Goal: Task Accomplishment & Management: Complete application form

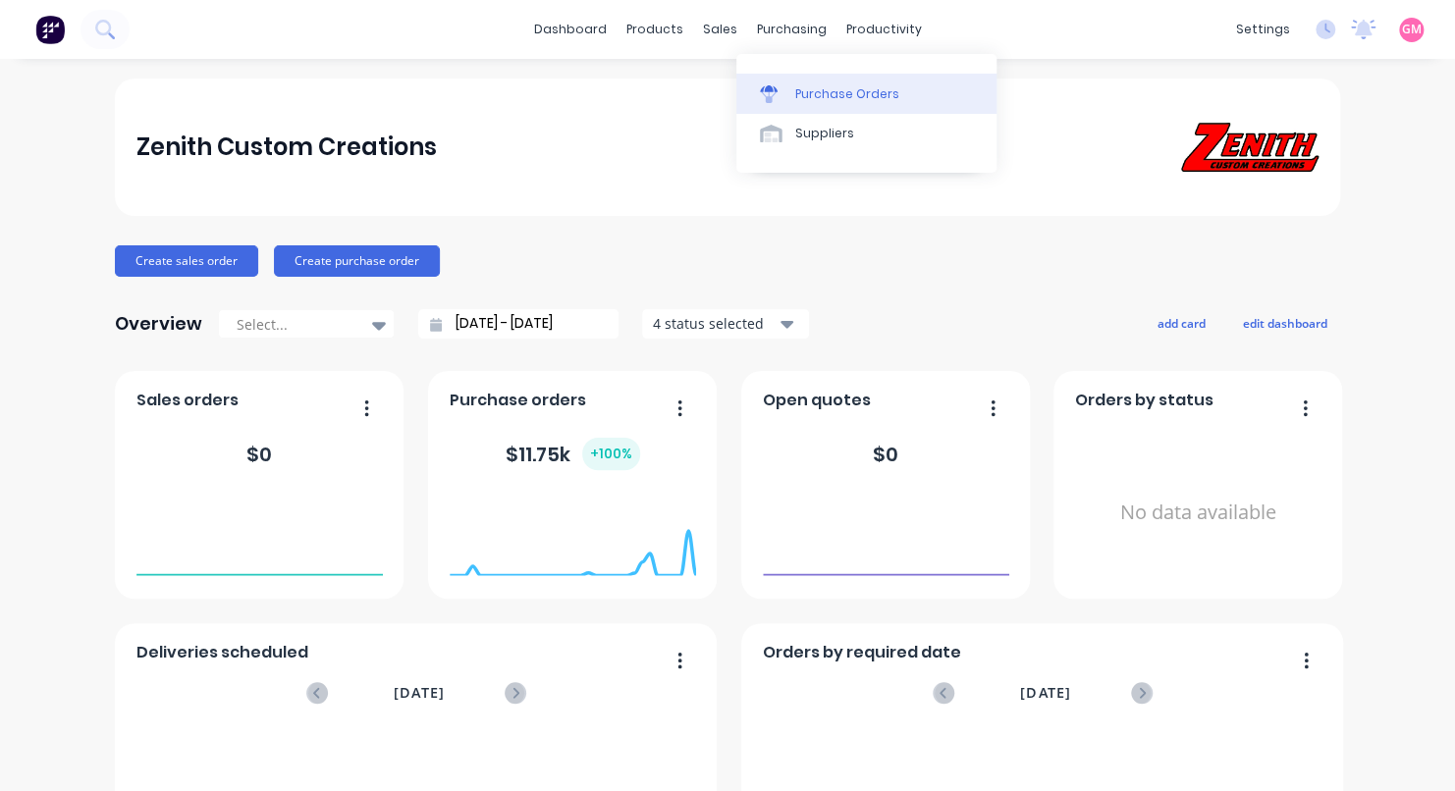
click at [819, 87] on div "Purchase Orders" at bounding box center [847, 94] width 104 height 18
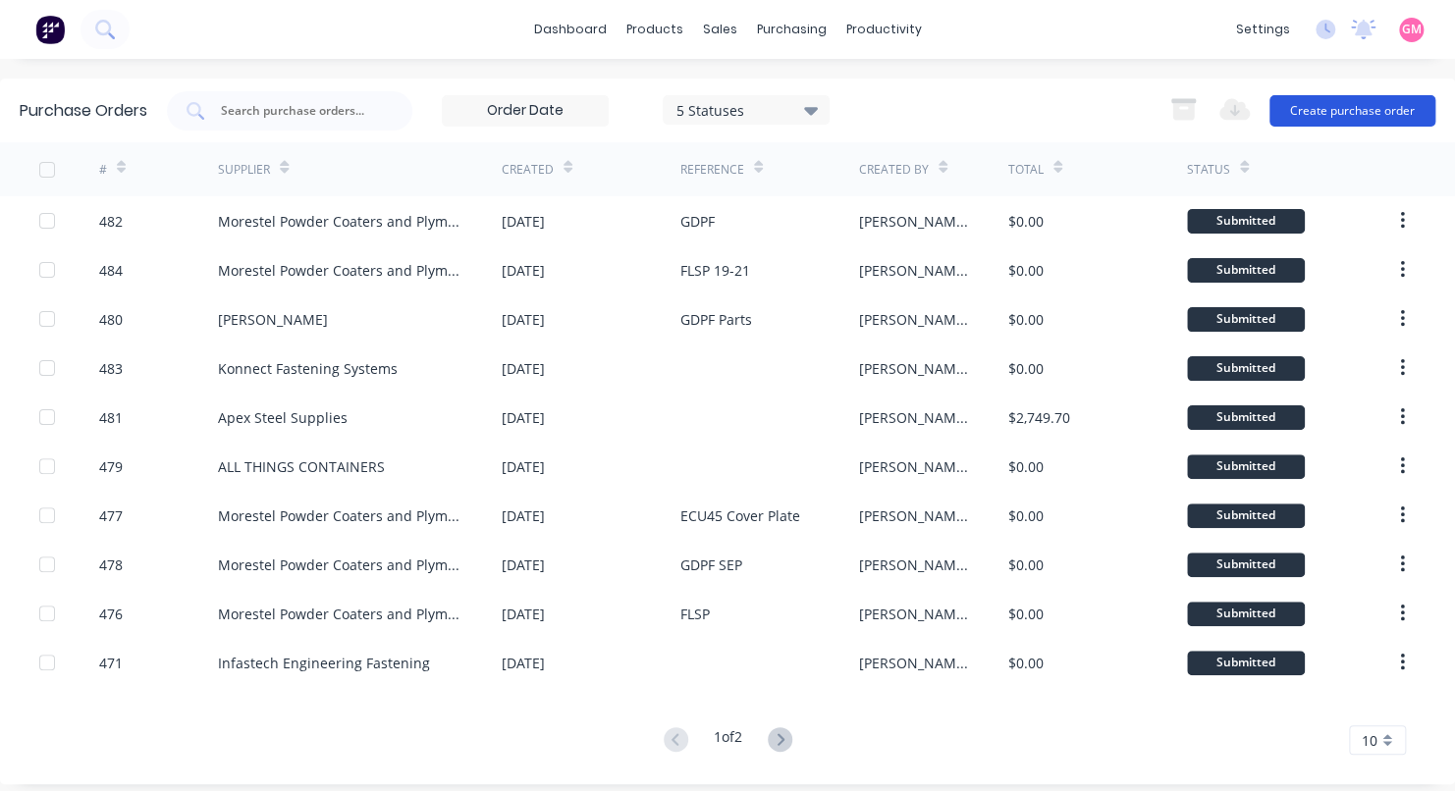
click at [1325, 110] on button "Create purchase order" at bounding box center [1353, 110] width 166 height 31
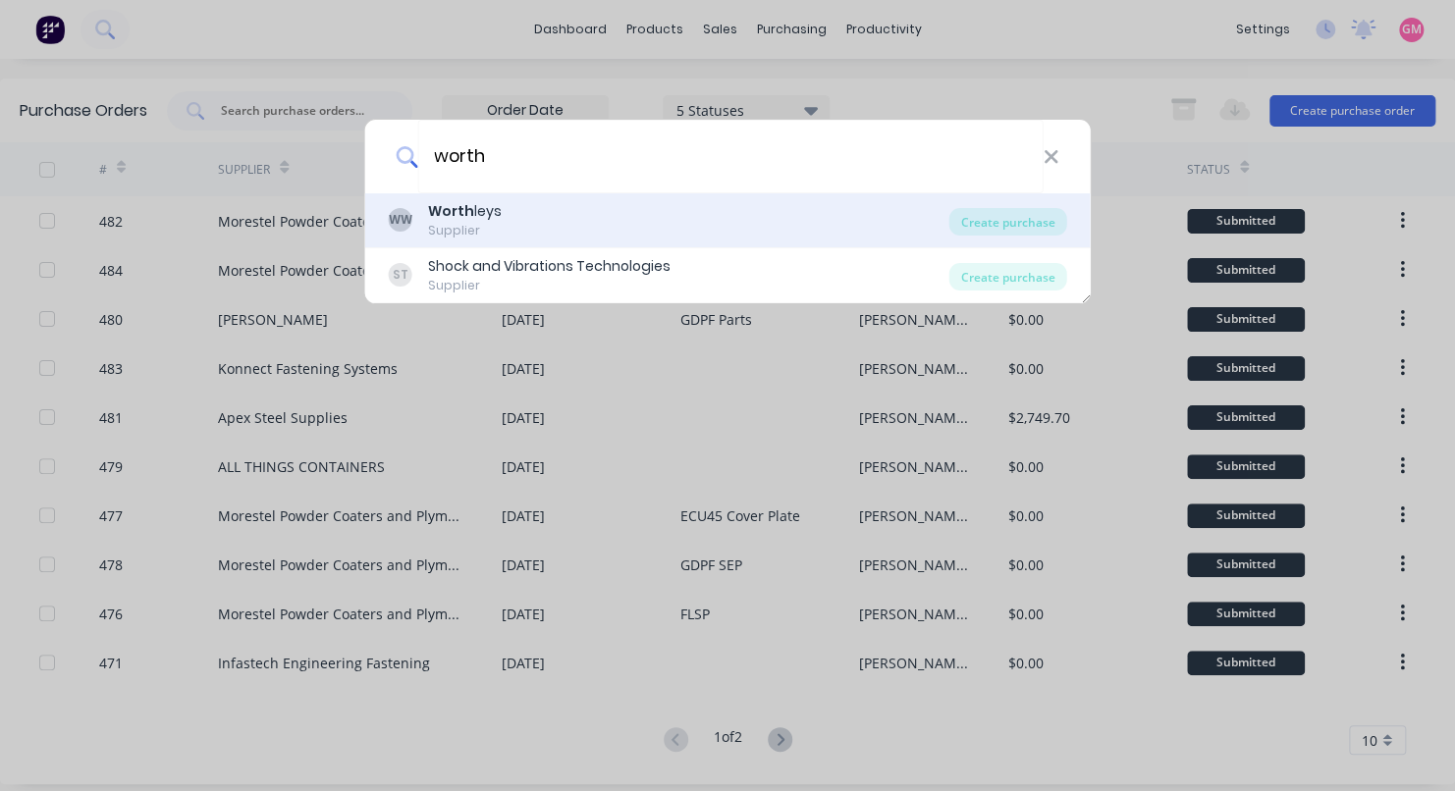
type input "worth"
click at [539, 223] on div "WW Worth leys Supplier" at bounding box center [669, 220] width 561 height 38
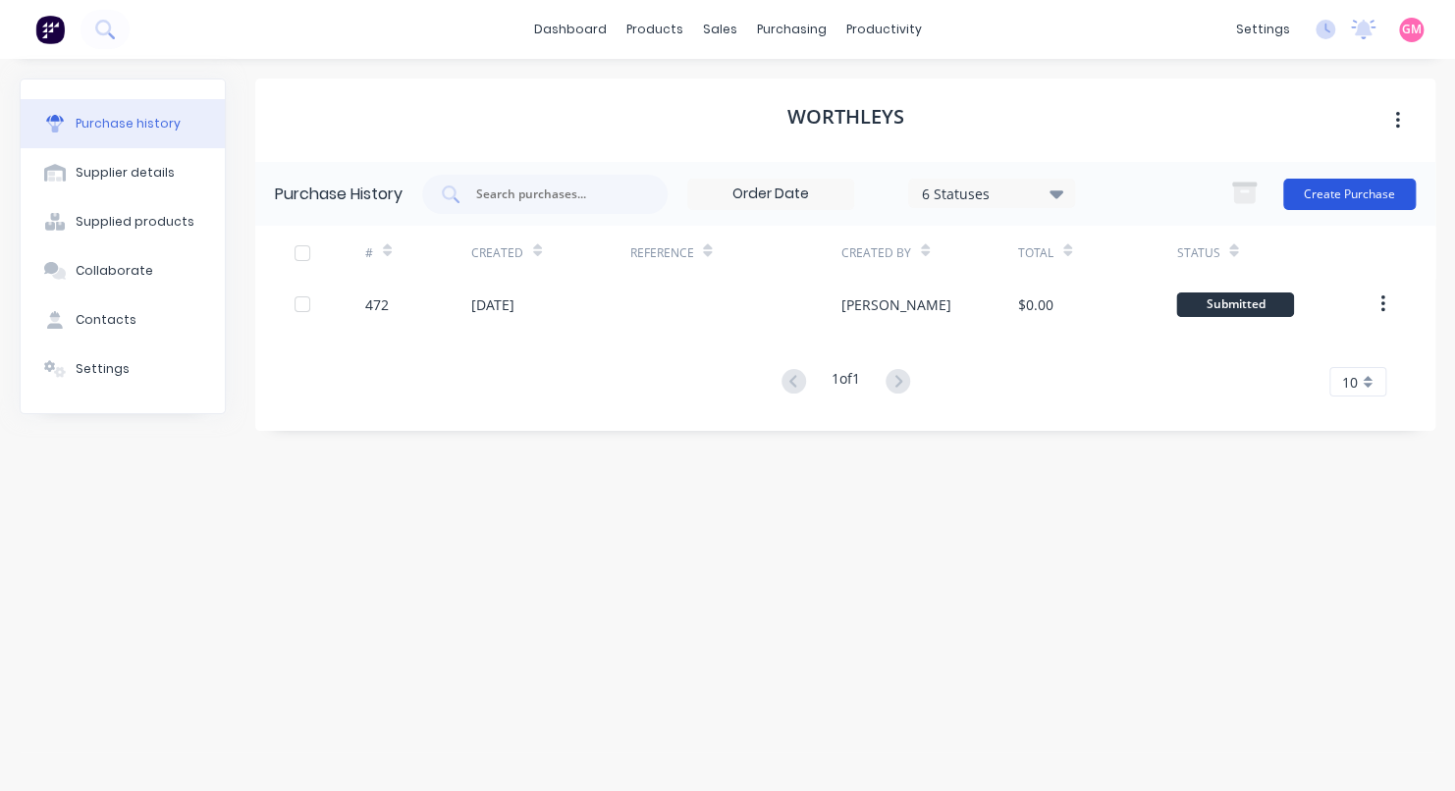
click at [1352, 187] on button "Create Purchase" at bounding box center [1349, 194] width 133 height 31
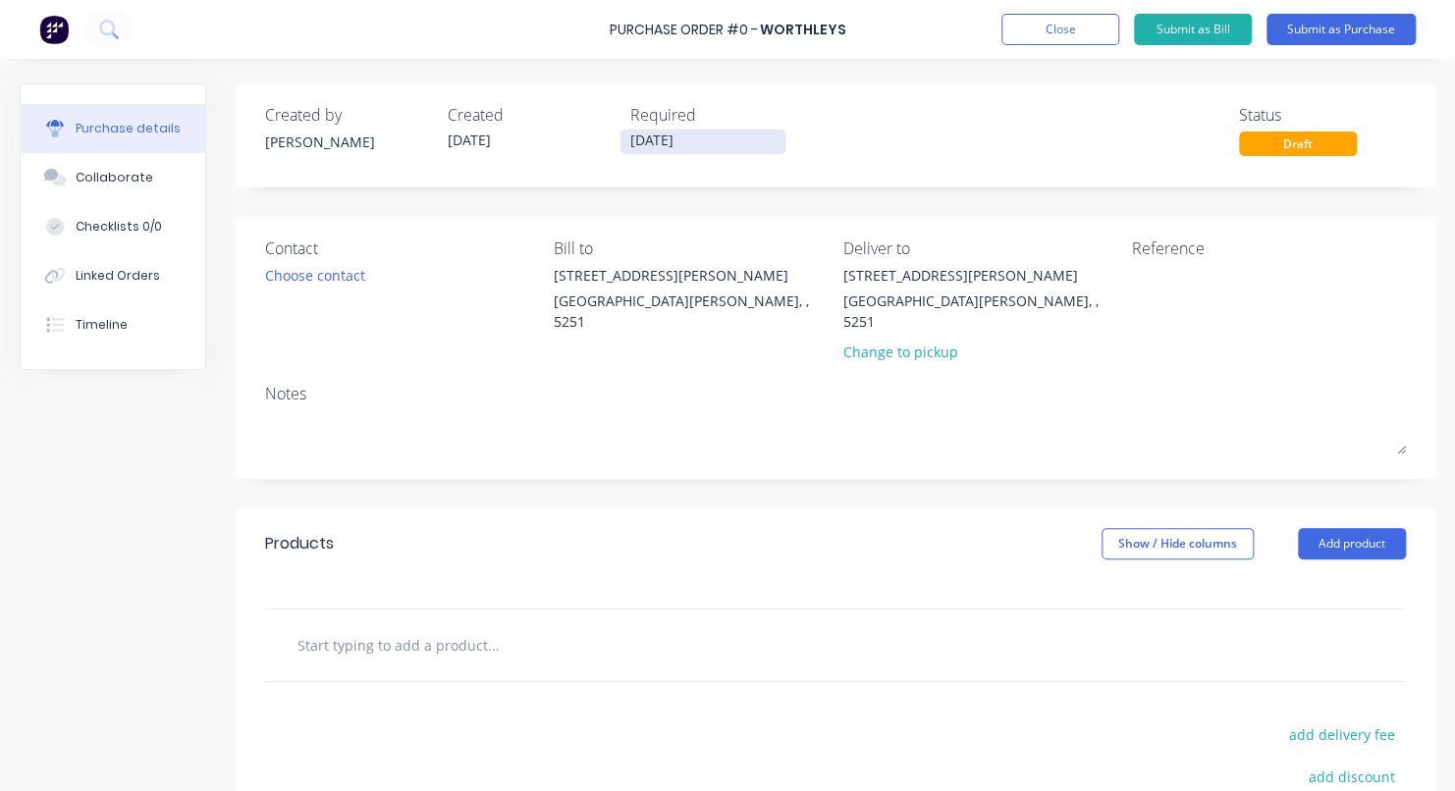
click at [691, 136] on input "[DATE]" at bounding box center [703, 142] width 165 height 25
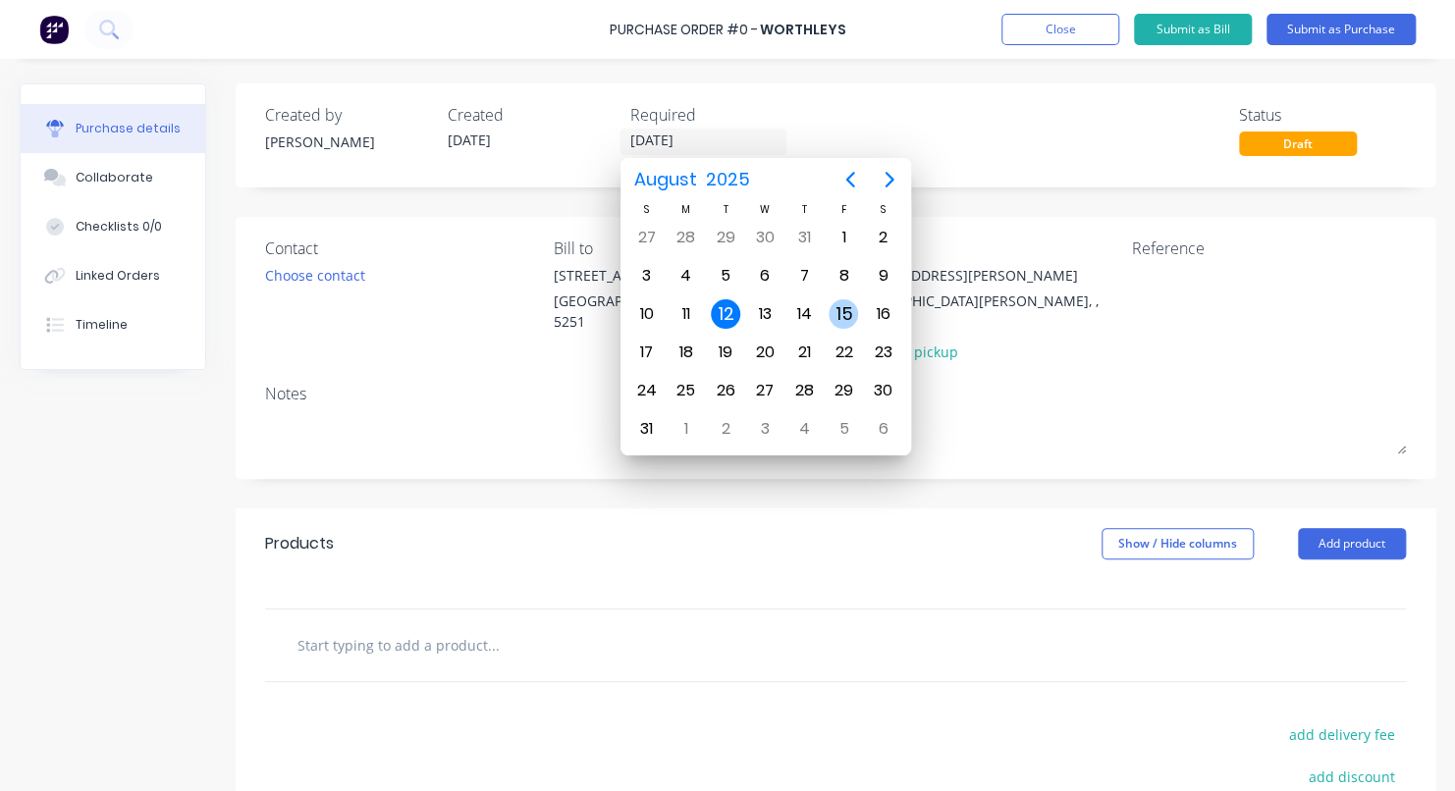
click at [840, 311] on div "15" at bounding box center [843, 313] width 29 height 29
type input "[DATE]"
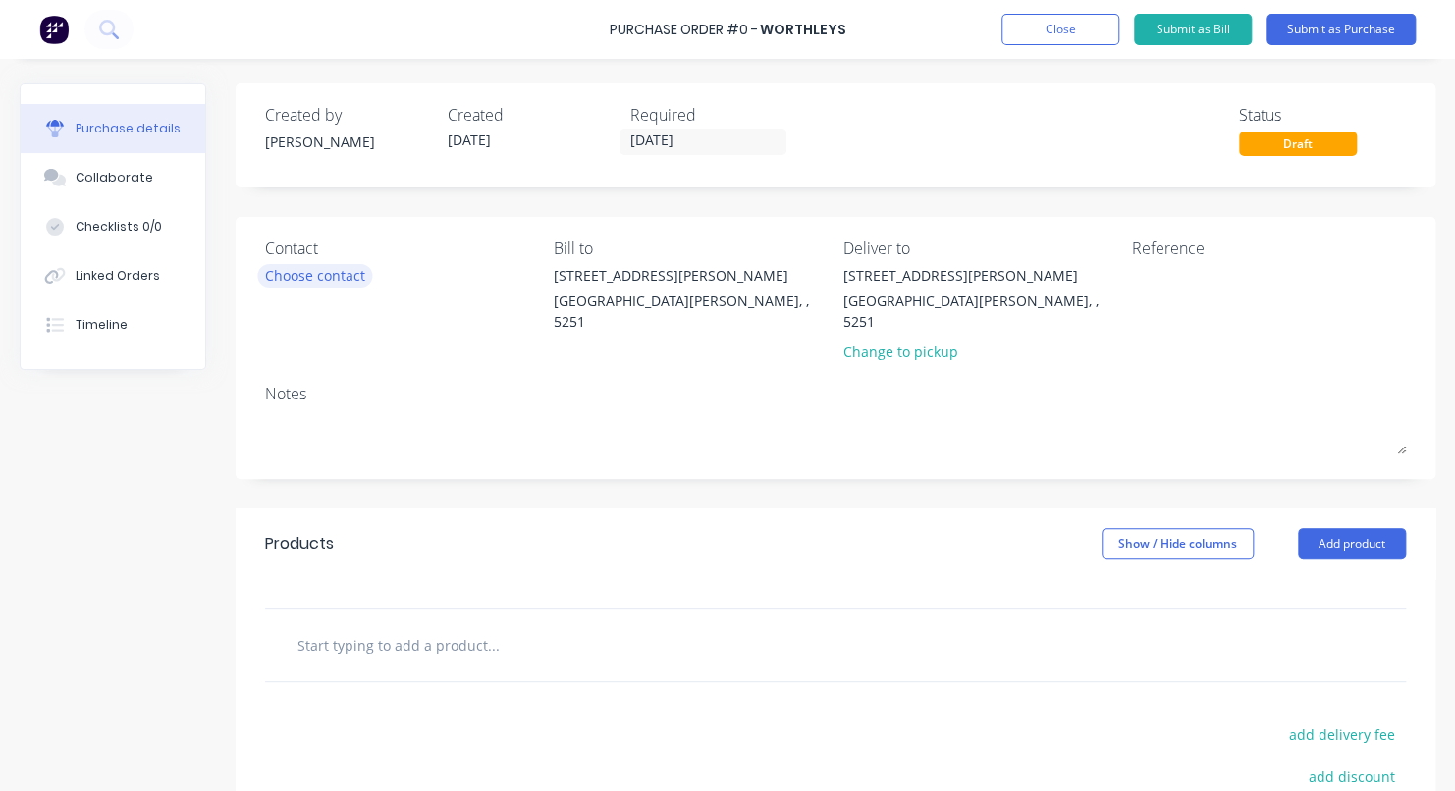
click at [336, 281] on div "Choose contact" at bounding box center [315, 275] width 100 height 21
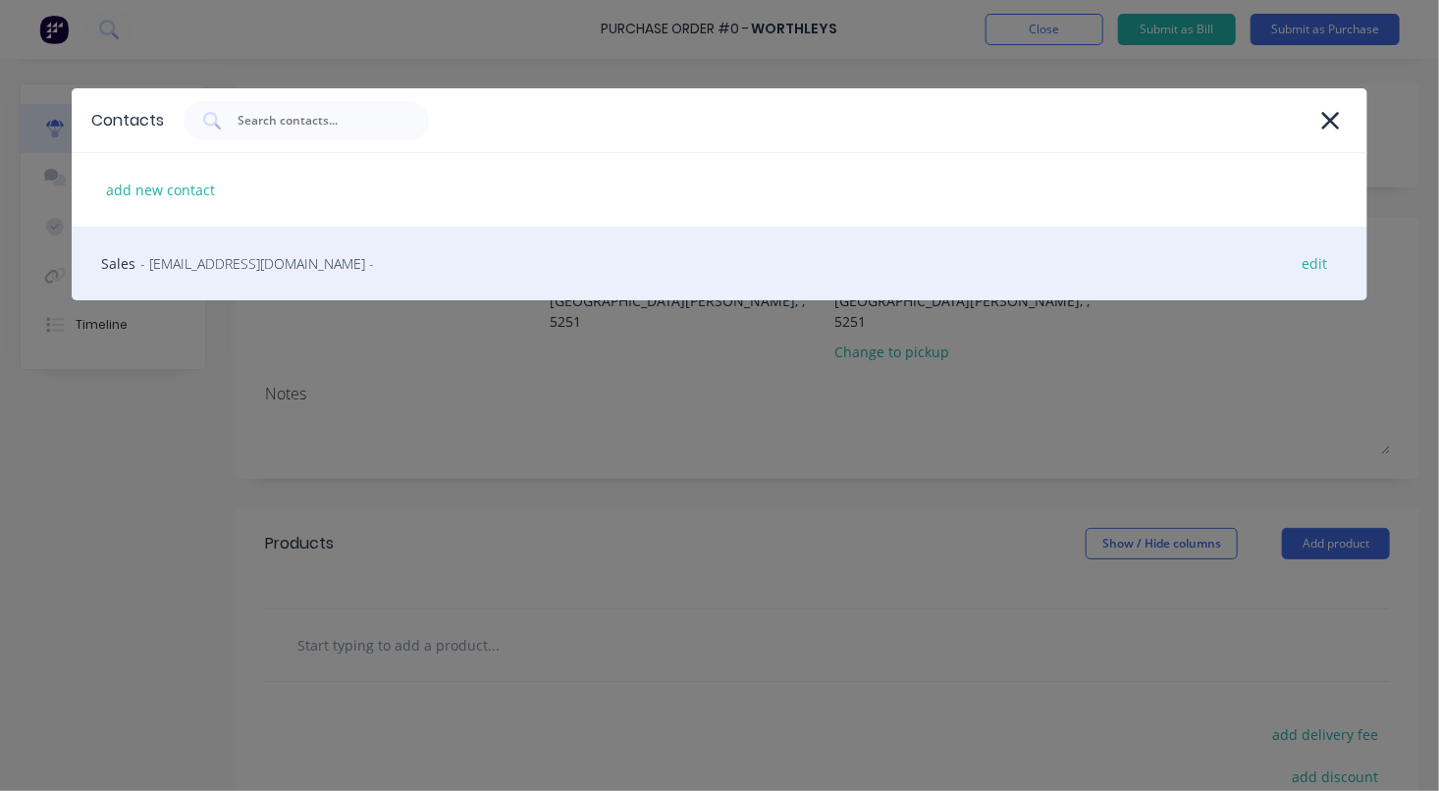
click at [329, 287] on div "Sales - [EMAIL_ADDRESS][DOMAIN_NAME] - edit" at bounding box center [719, 264] width 1295 height 74
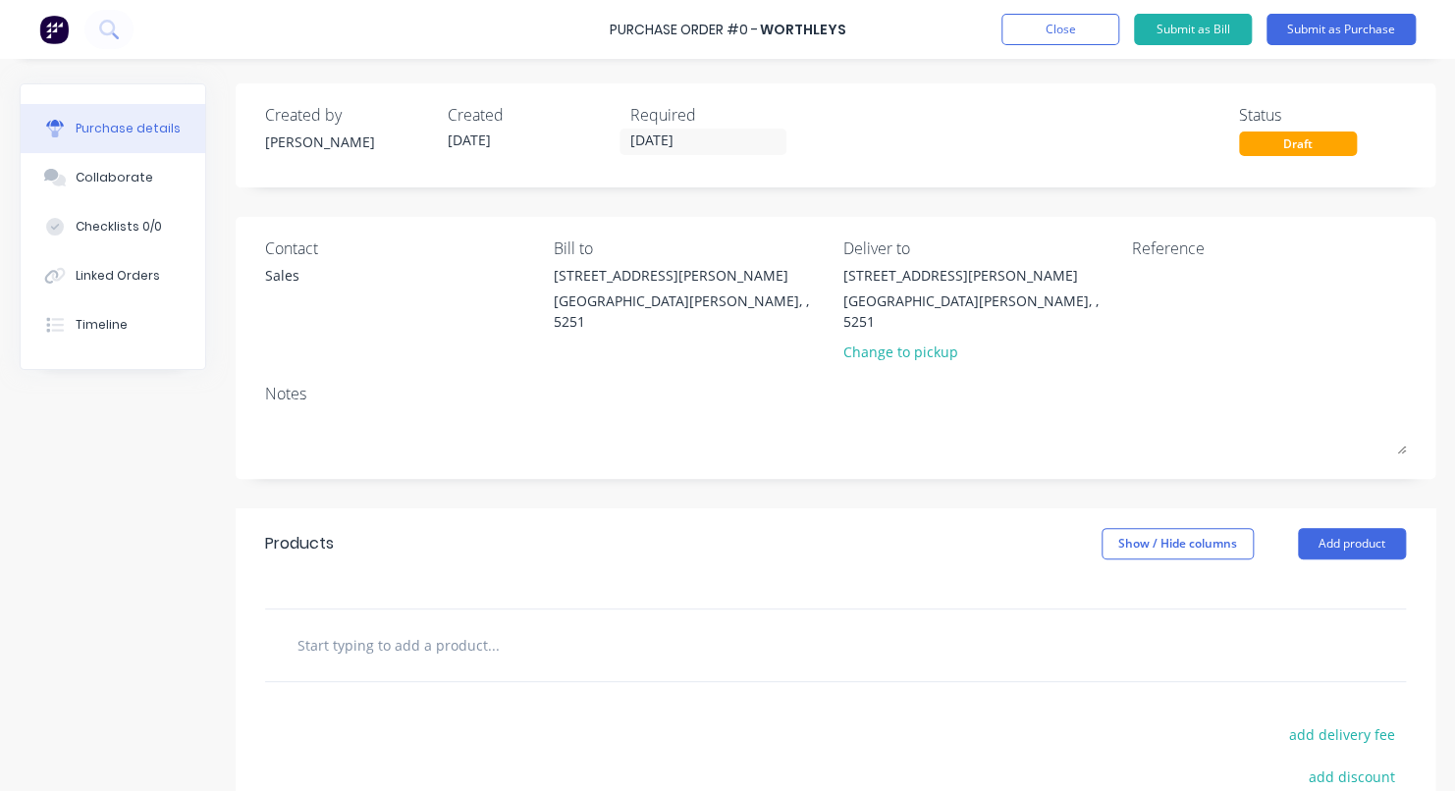
click at [432, 625] on input "text" at bounding box center [493, 644] width 393 height 39
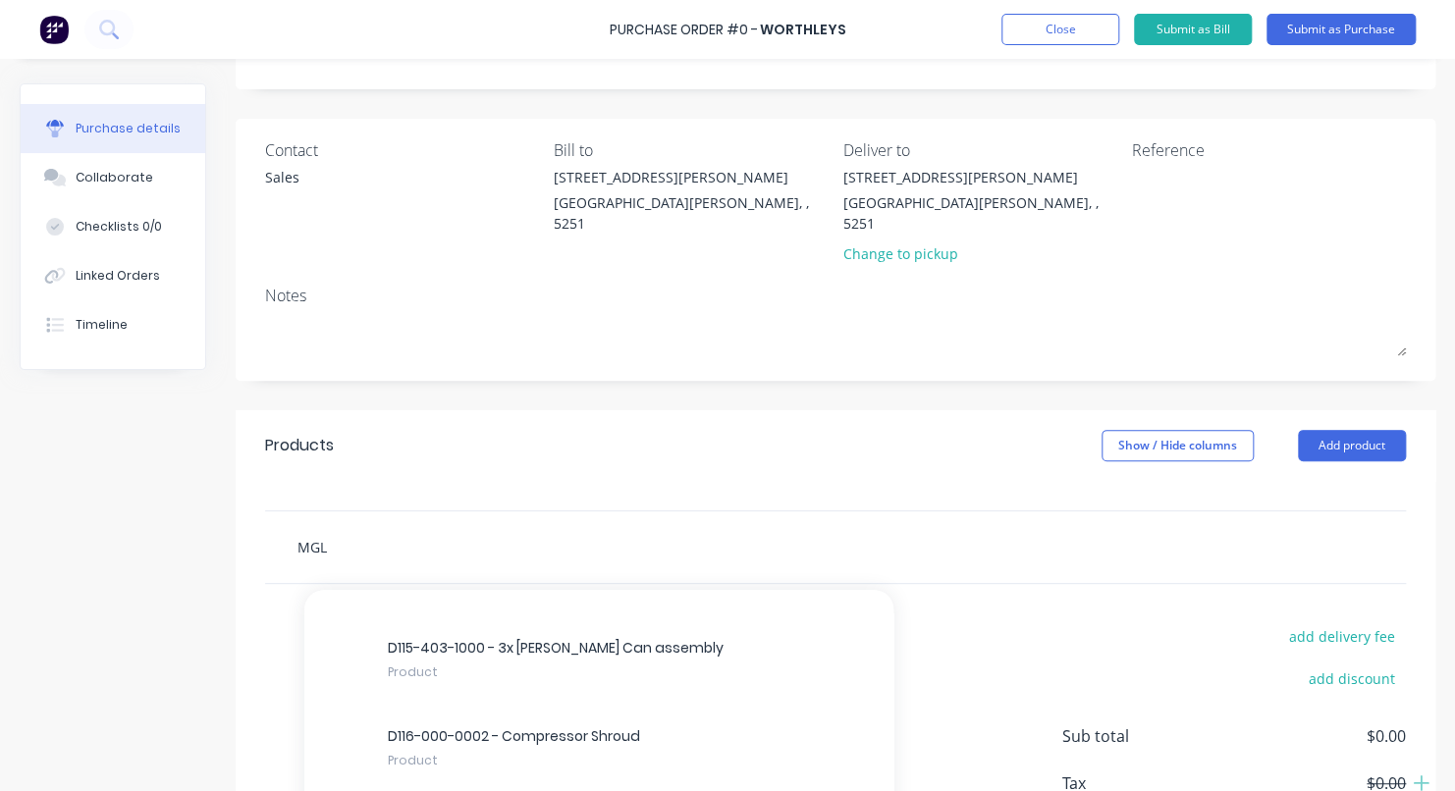
scroll to position [2553, 0]
click at [1041, 616] on div "add delivery fee add discount Sub total $0.00 Tax $0.00 Total $0.00" at bounding box center [836, 745] width 1200 height 323
click at [362, 527] on input "MGL" at bounding box center [493, 546] width 393 height 39
click at [325, 528] on input "MGL" at bounding box center [493, 546] width 393 height 39
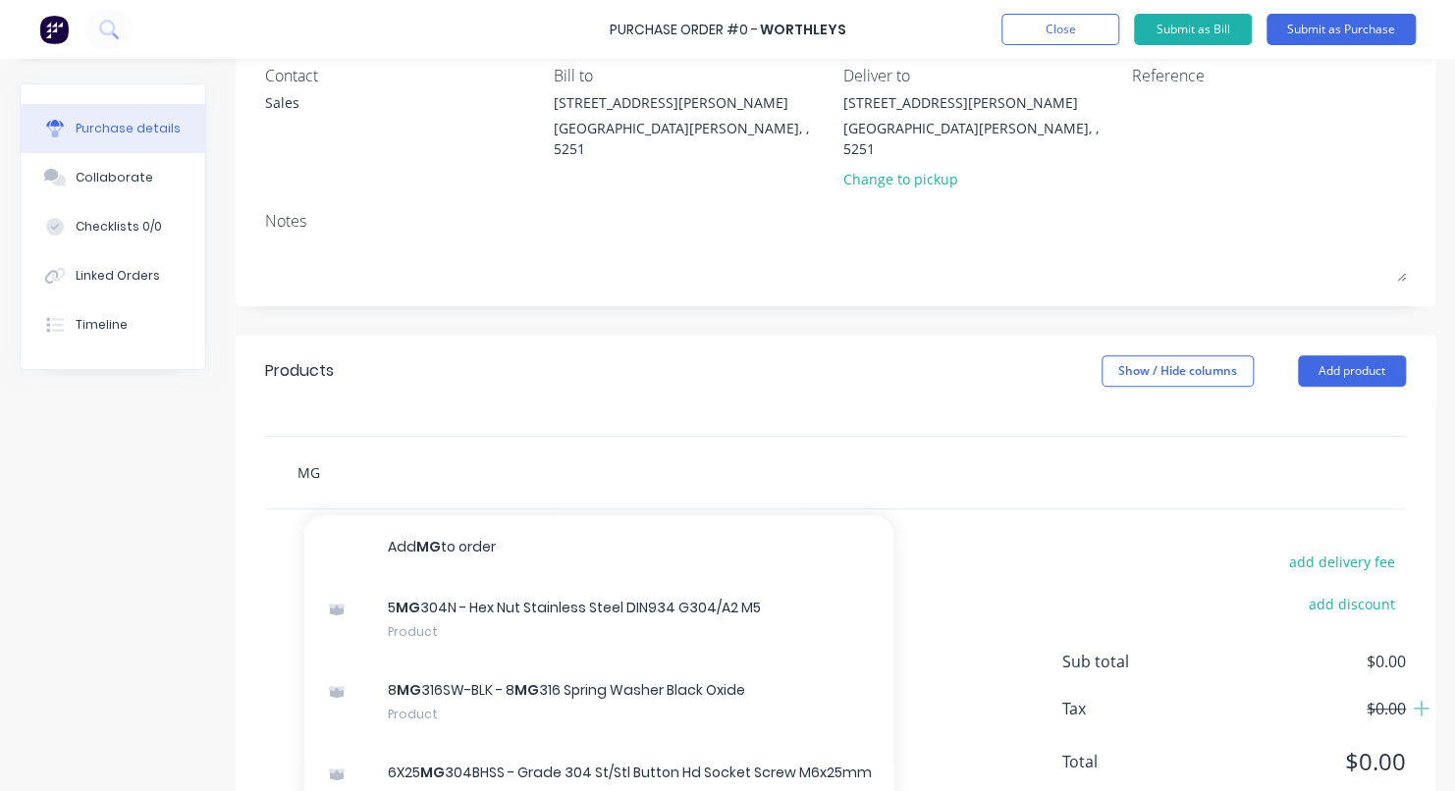
scroll to position [212, 0]
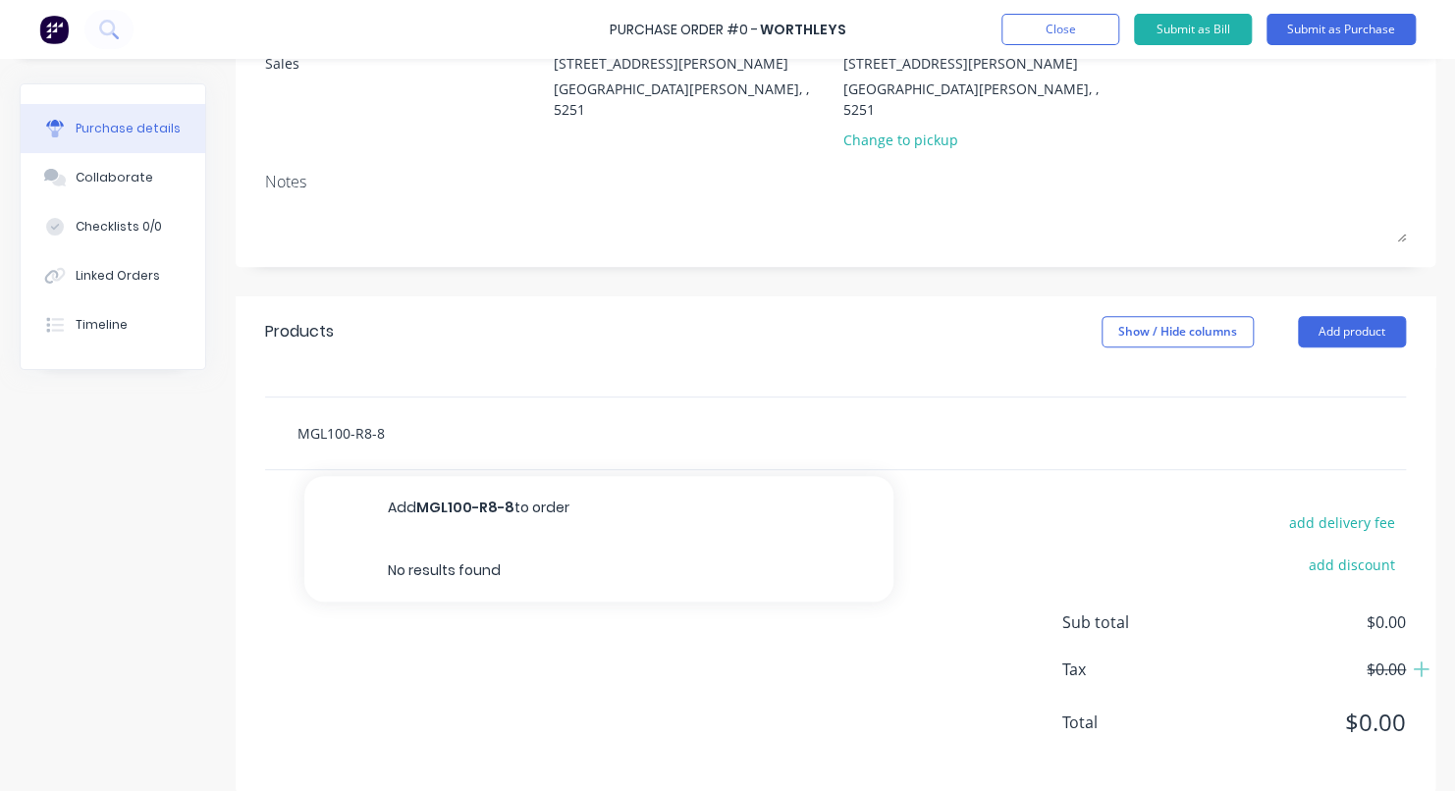
type input "MGL100-R8-8"
click at [451, 642] on div "add delivery fee add discount Sub total $0.00 Tax $0.00 Total $0.00" at bounding box center [836, 631] width 1200 height 323
click at [422, 418] on input "MGL100-R8-8" at bounding box center [493, 432] width 393 height 39
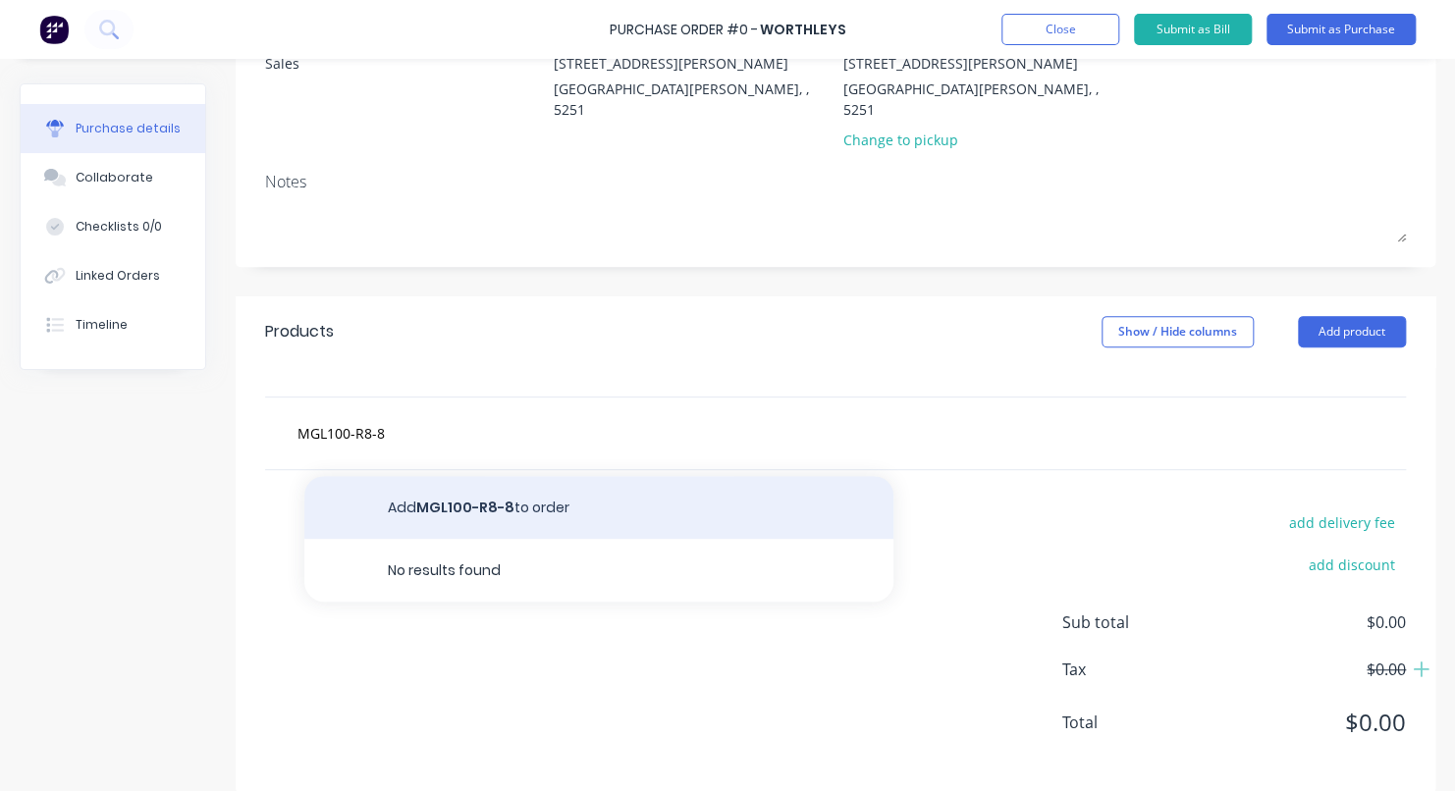
click at [455, 493] on button "Add MGL100-R8-8 to order" at bounding box center [598, 507] width 589 height 63
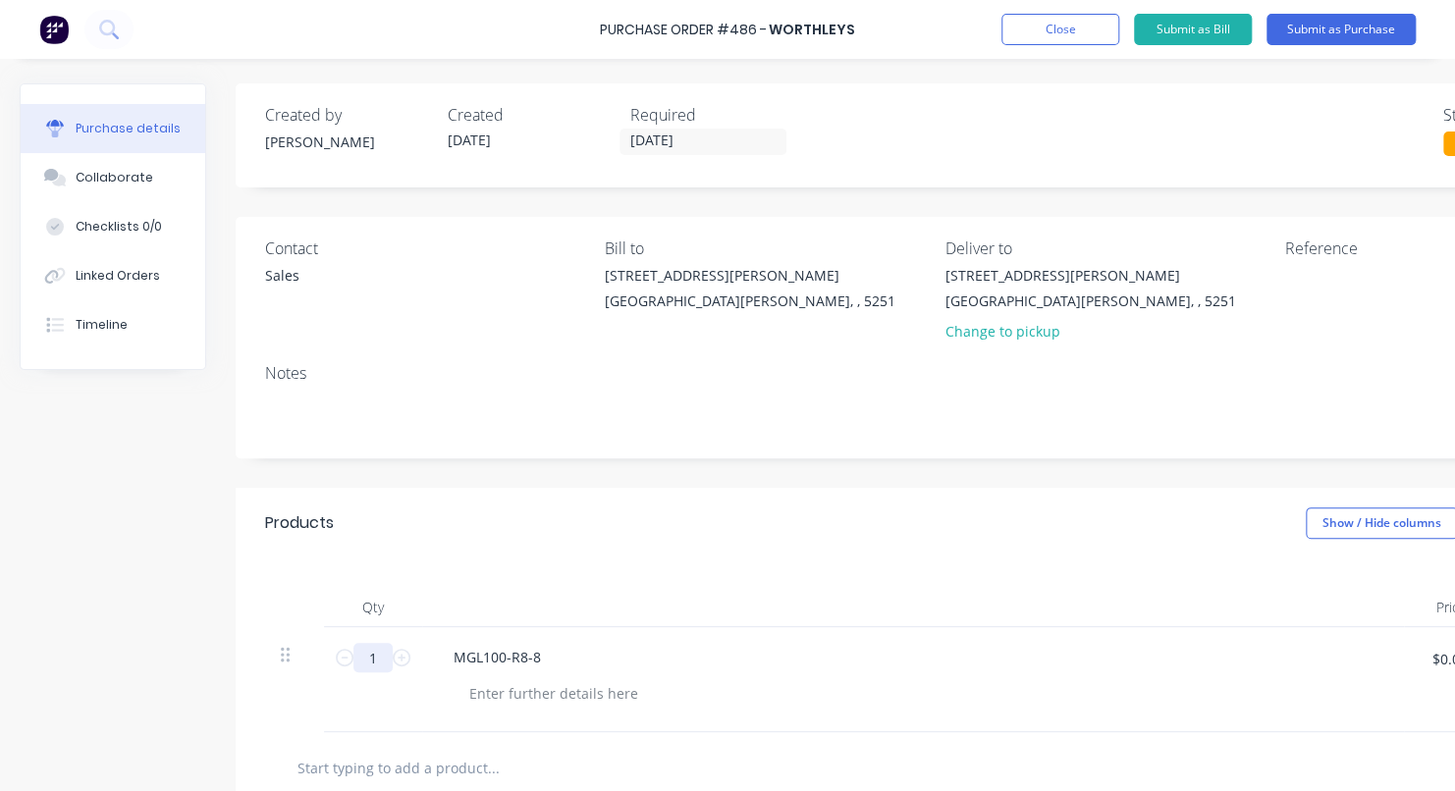
drag, startPoint x: 367, startPoint y: 665, endPoint x: 386, endPoint y: 656, distance: 20.6
click at [370, 665] on input "1" at bounding box center [372, 657] width 39 height 29
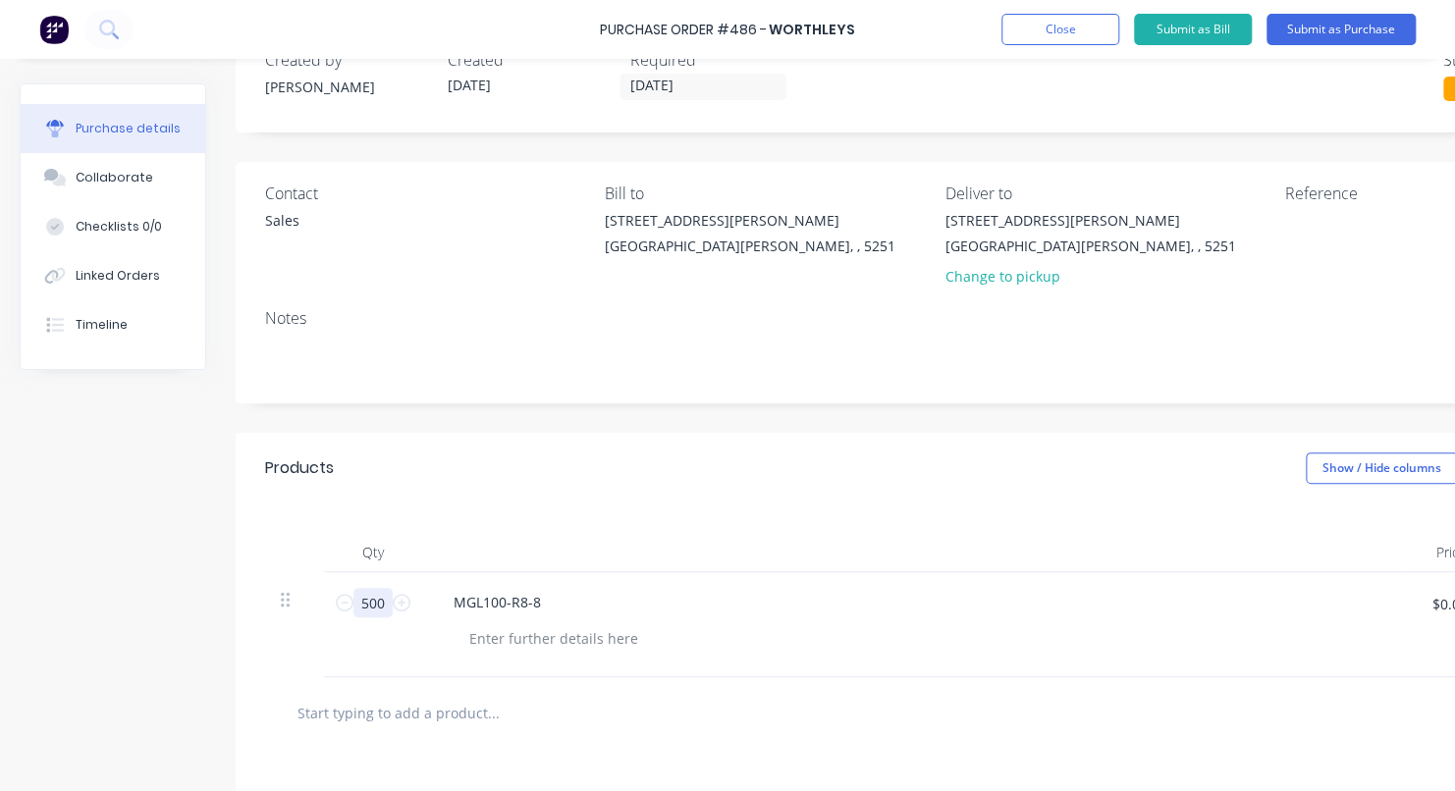
scroll to position [196, 0]
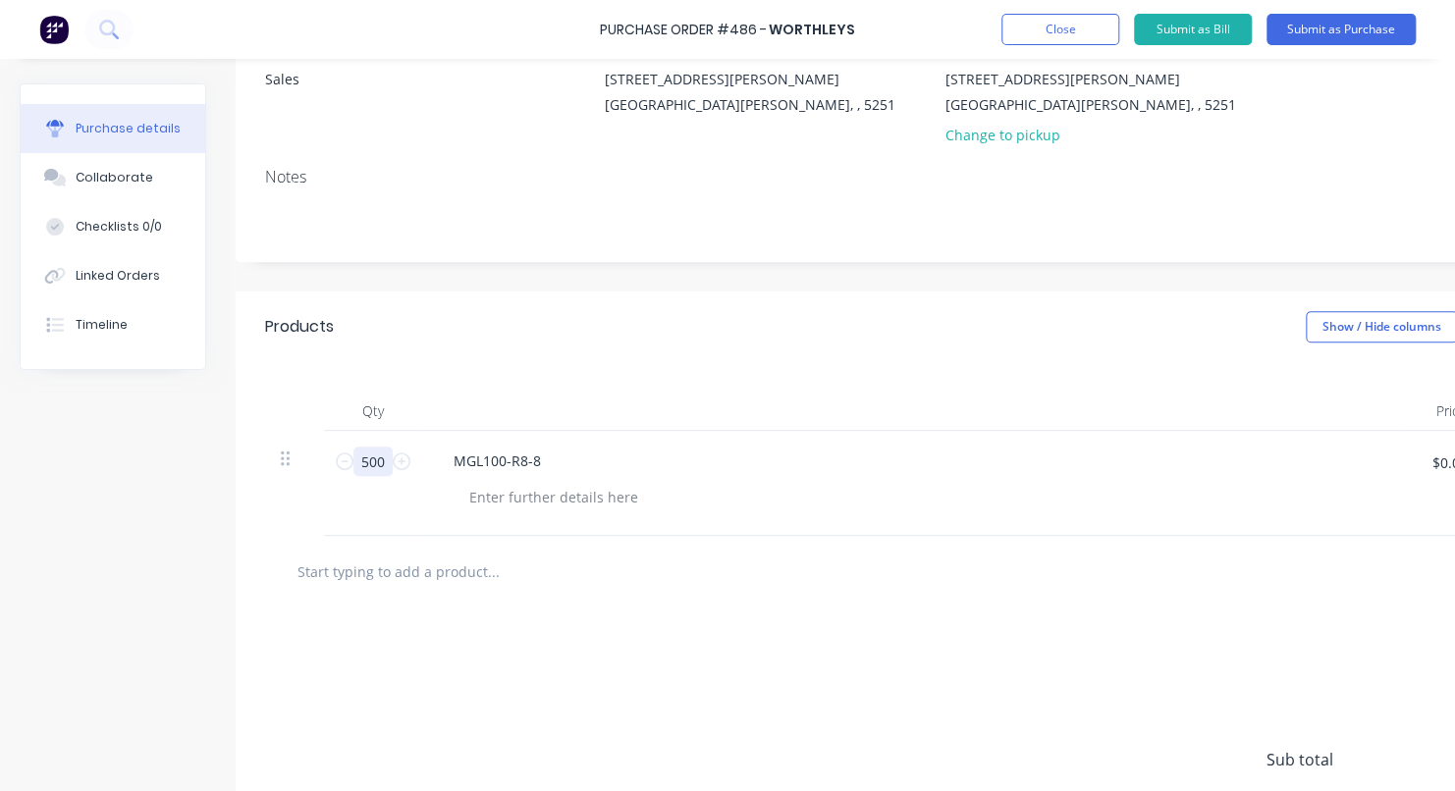
type input "500"
click at [851, 610] on div "add delivery fee add discount Sub total $0.00 Tax $0.00 Total $0.00" at bounding box center [938, 769] width 1404 height 323
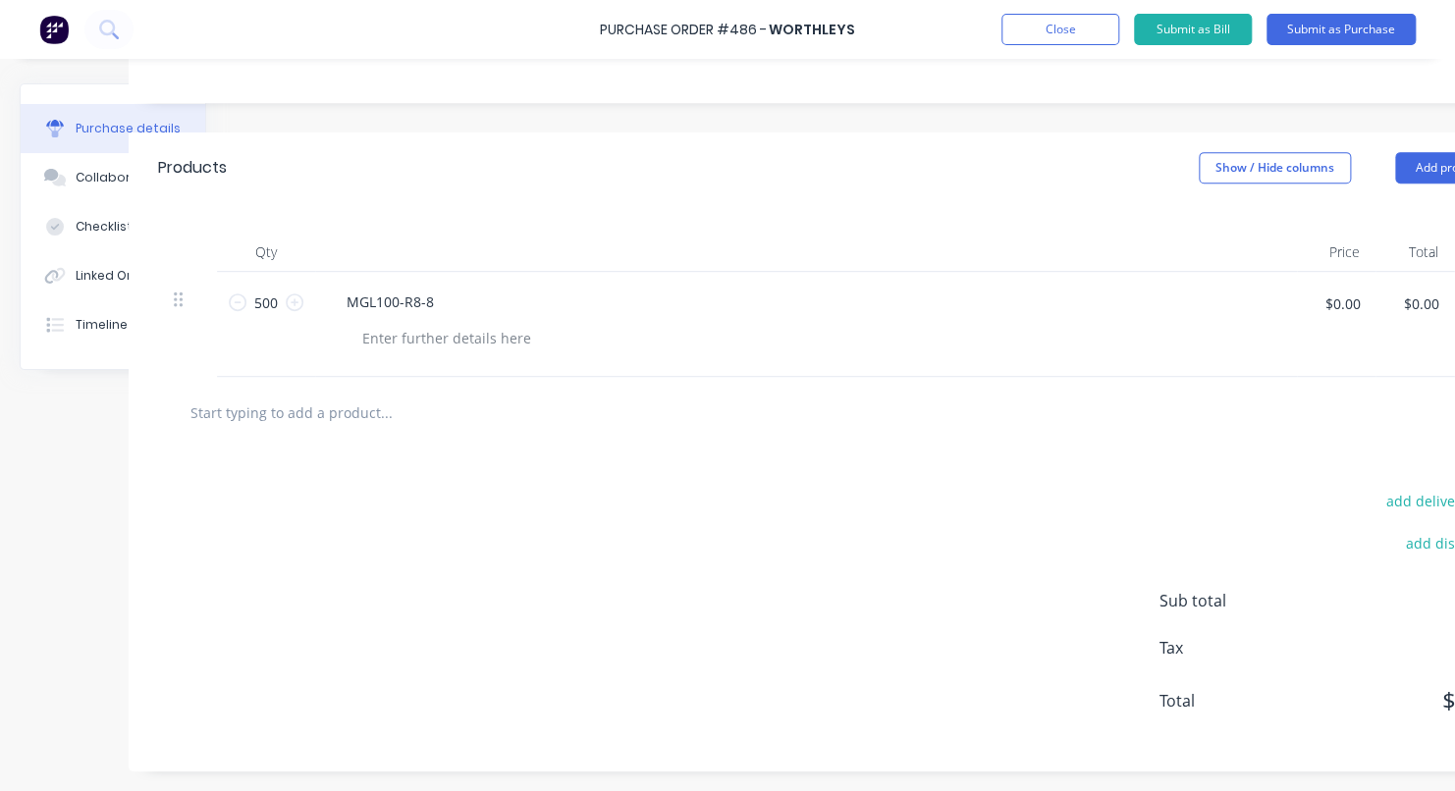
scroll to position [0, 107]
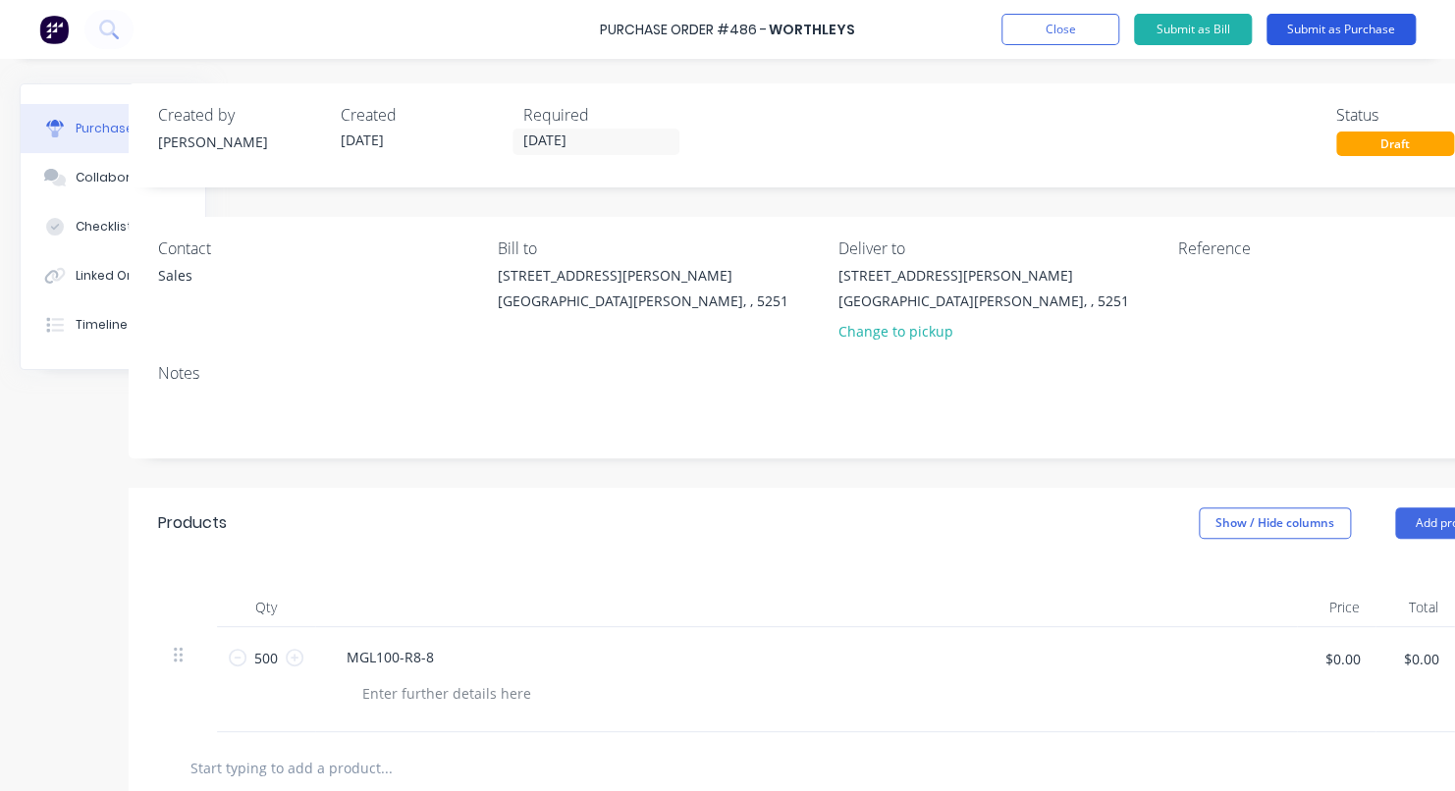
click at [1360, 23] on button "Submit as Purchase" at bounding box center [1341, 29] width 149 height 31
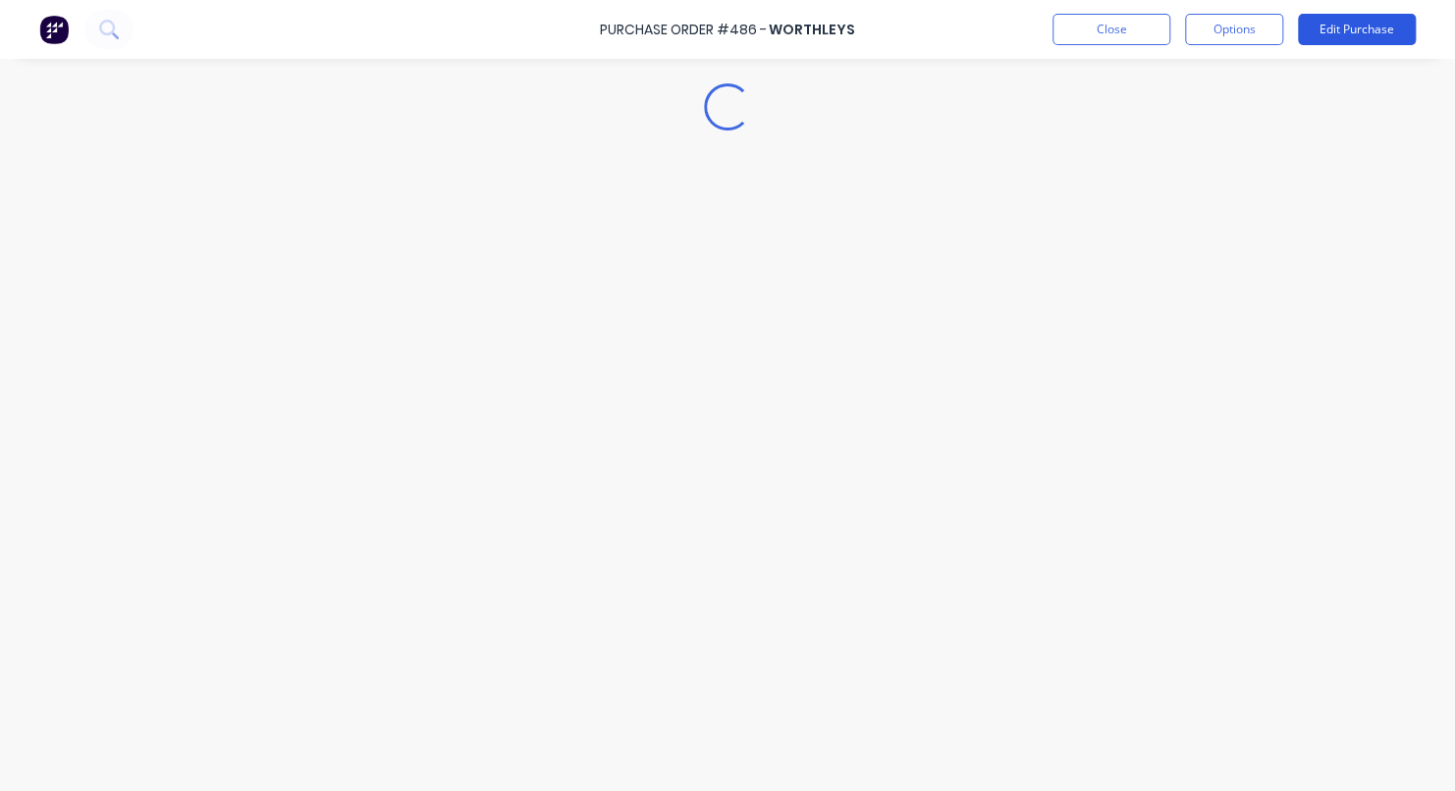
scroll to position [0, 0]
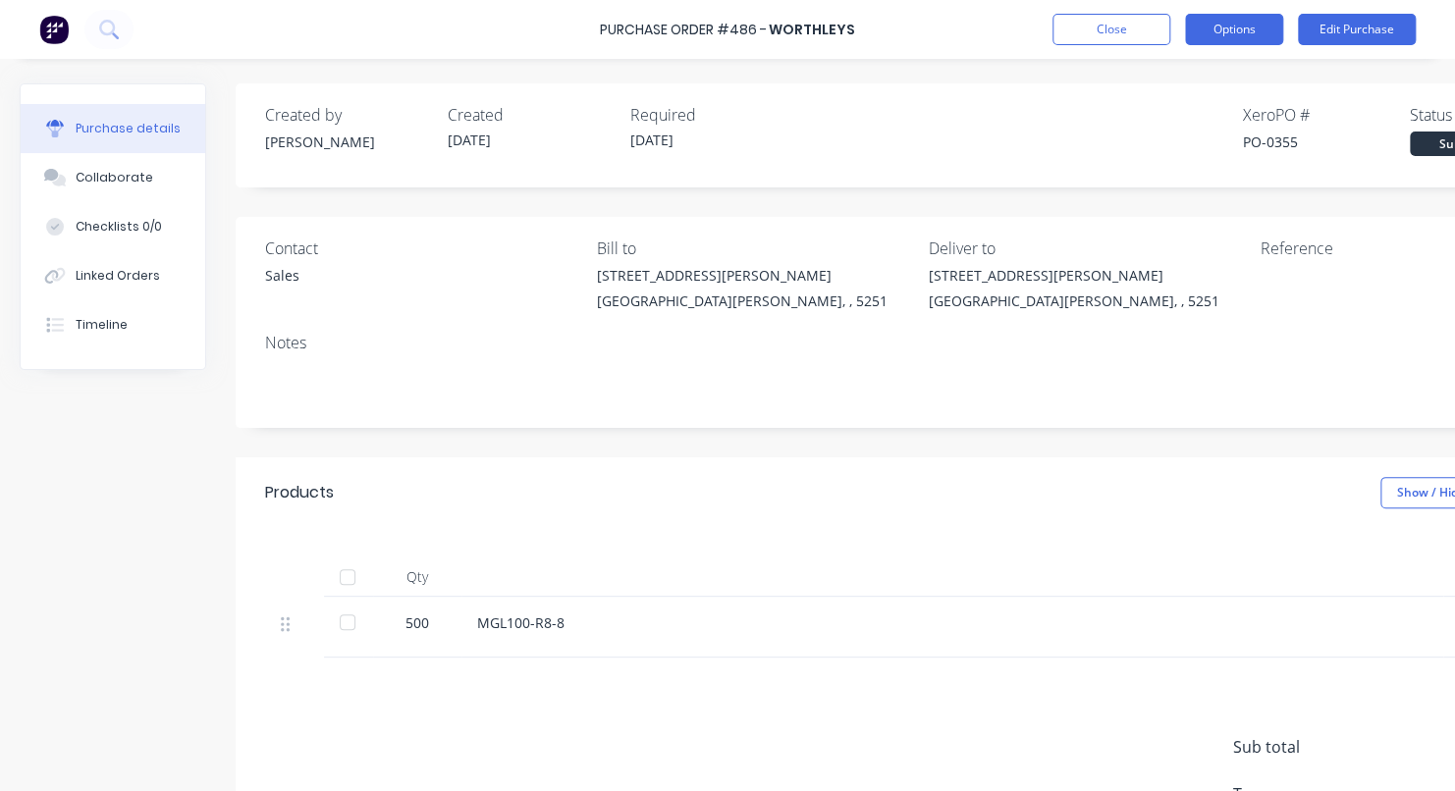
click at [1215, 23] on button "Options" at bounding box center [1234, 29] width 98 height 31
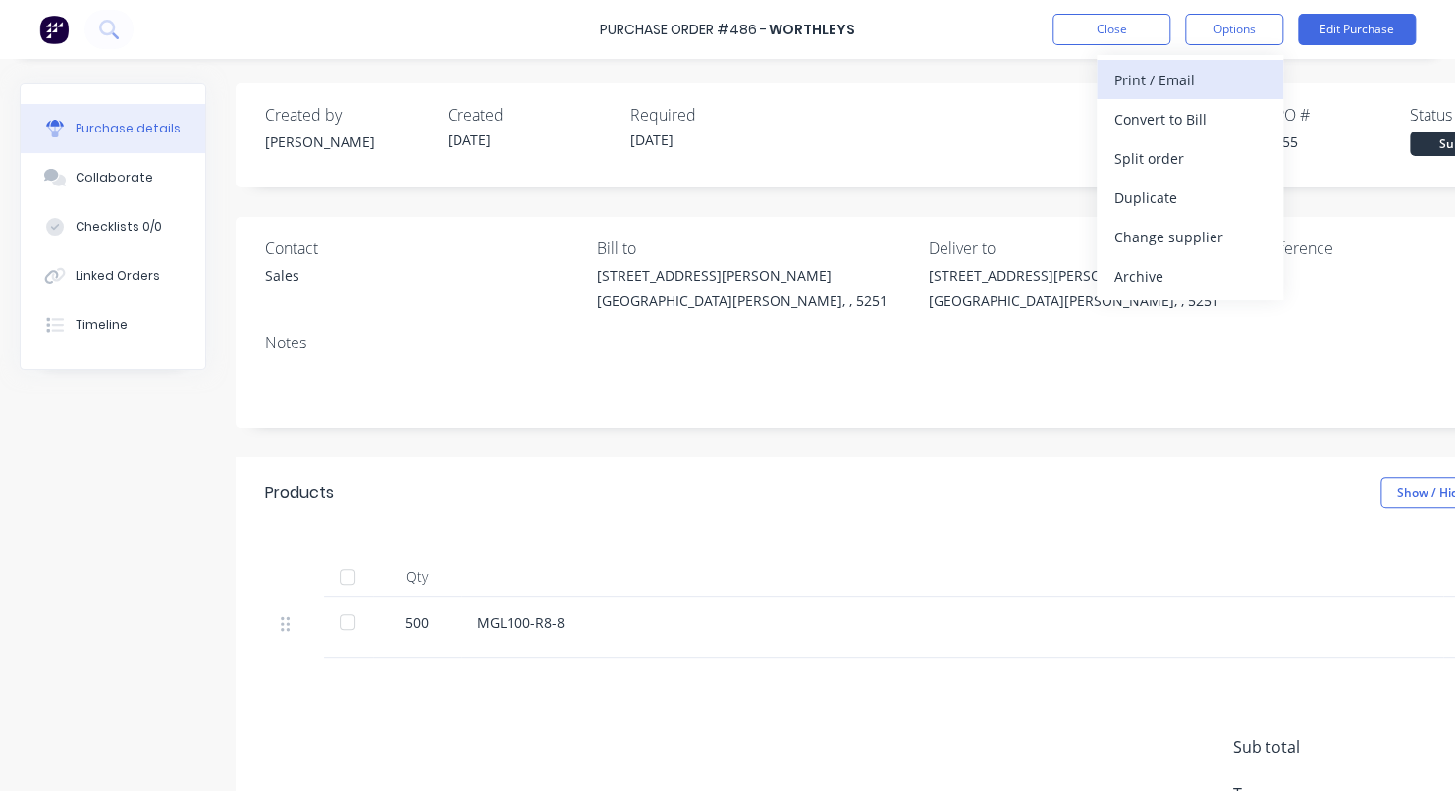
click at [1182, 85] on div "Print / Email" at bounding box center [1189, 80] width 151 height 28
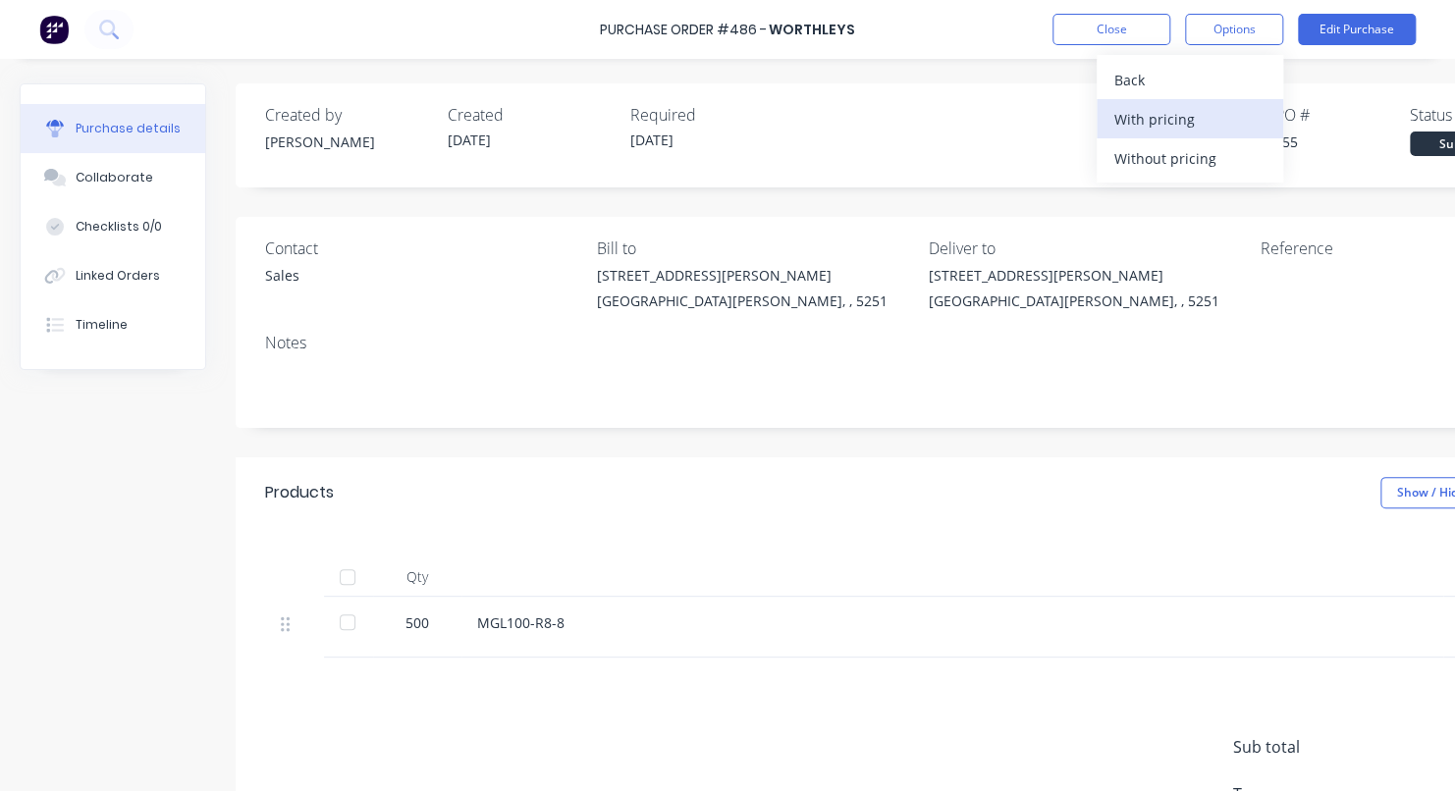
click at [1195, 128] on div "With pricing" at bounding box center [1189, 119] width 151 height 28
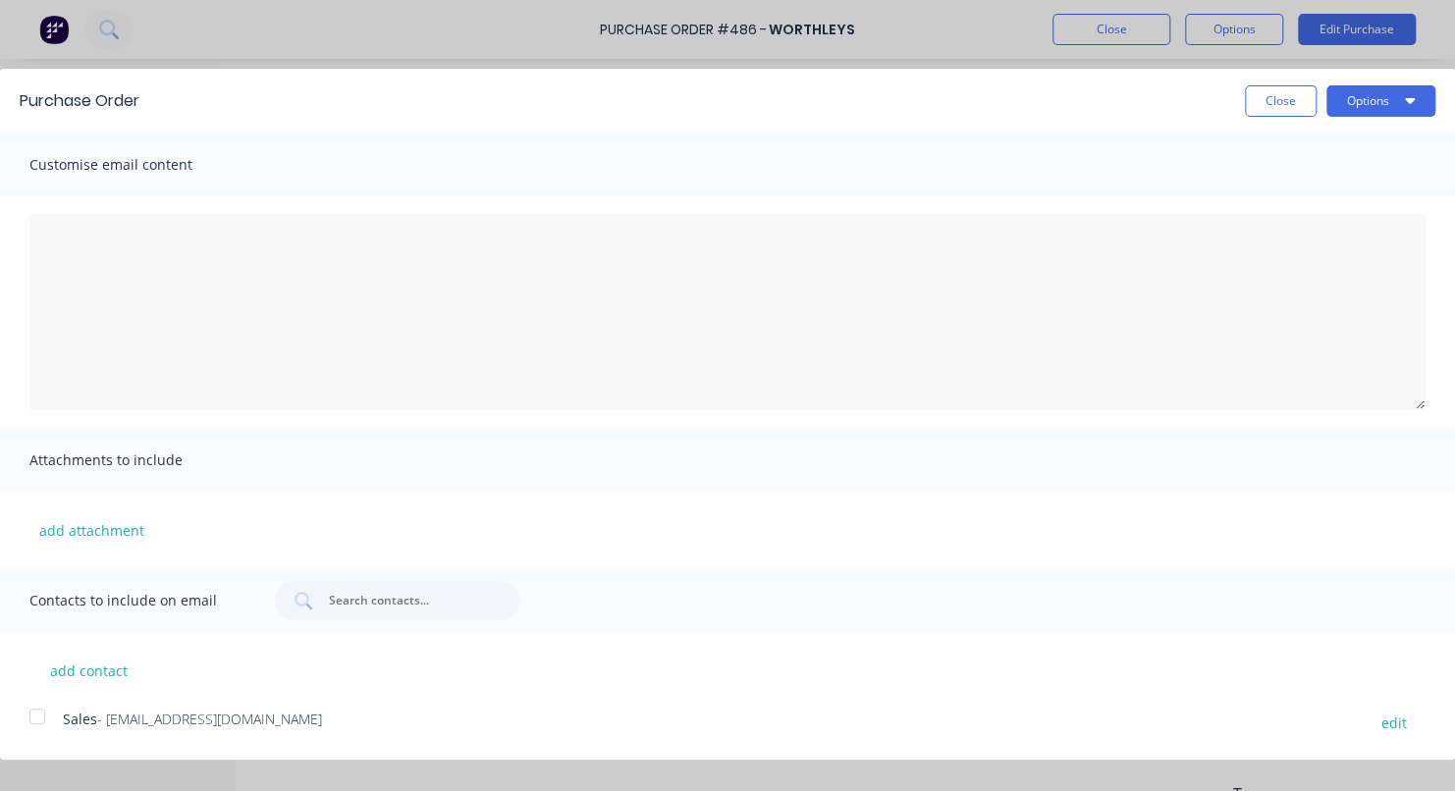
click at [36, 716] on div at bounding box center [37, 716] width 39 height 39
click at [1359, 104] on button "Options" at bounding box center [1381, 100] width 109 height 31
click at [1339, 188] on div "Email" at bounding box center [1342, 190] width 151 height 28
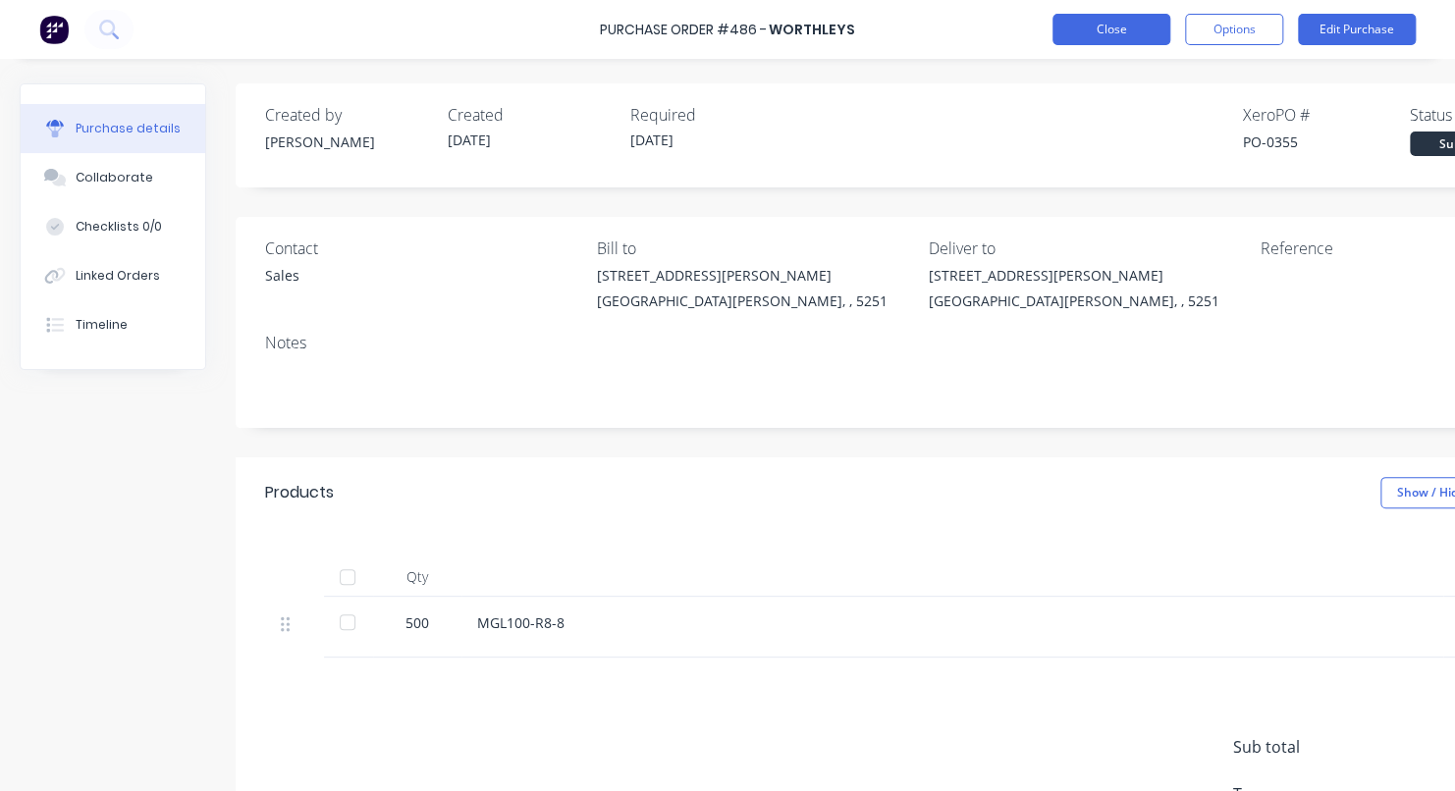
click at [1089, 39] on button "Close" at bounding box center [1112, 29] width 118 height 31
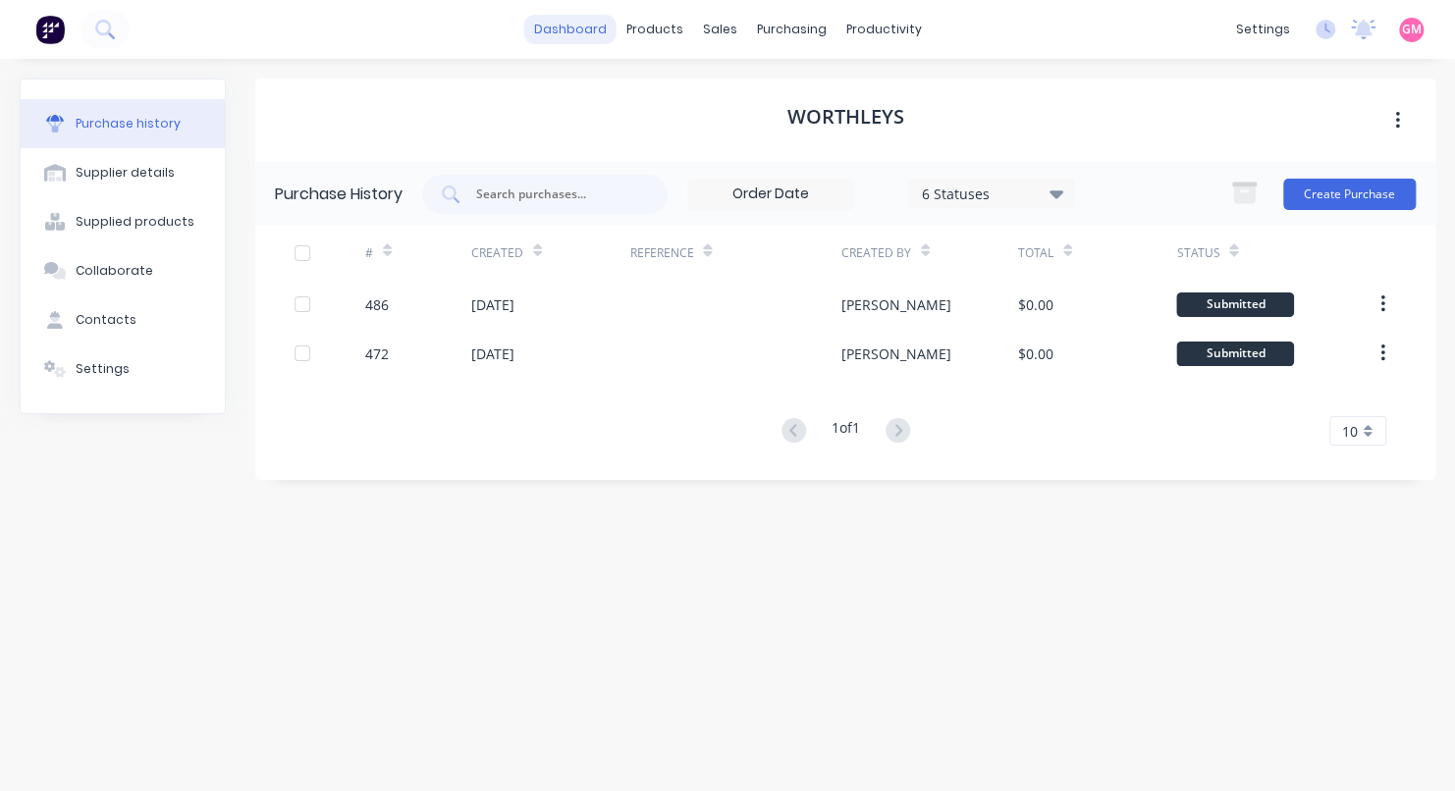
click at [555, 41] on link "dashboard" at bounding box center [570, 29] width 92 height 29
